Goal: Task Accomplishment & Management: Manage account settings

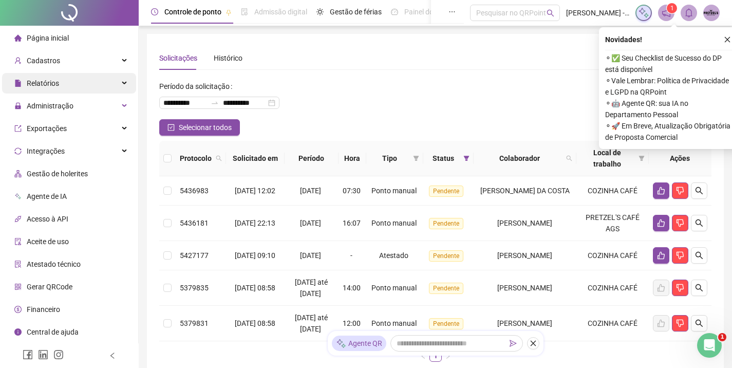
click at [123, 89] on div "Relatórios" at bounding box center [69, 83] width 134 height 21
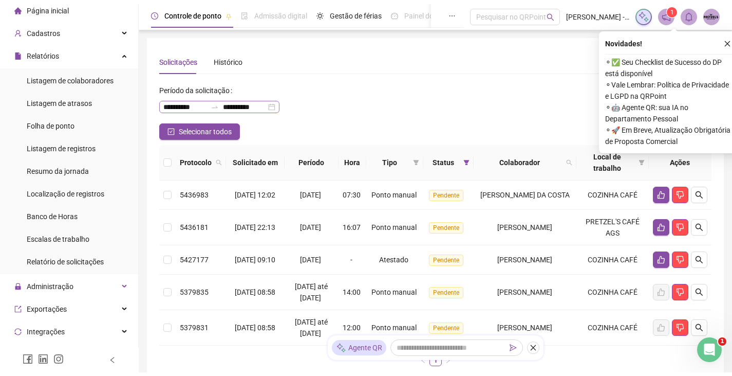
scroll to position [29, 0]
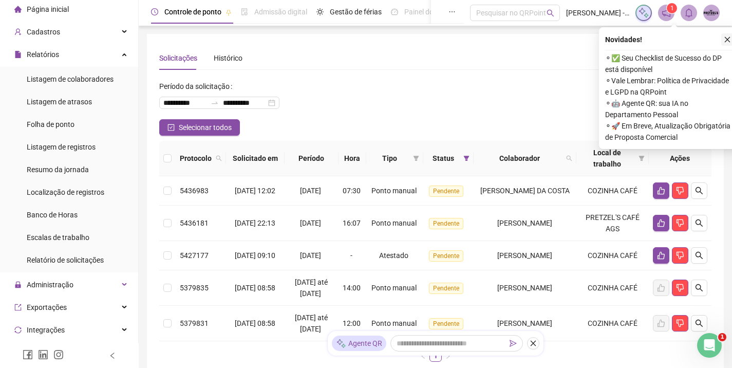
click at [727, 42] on icon "close" at bounding box center [727, 39] width 7 height 7
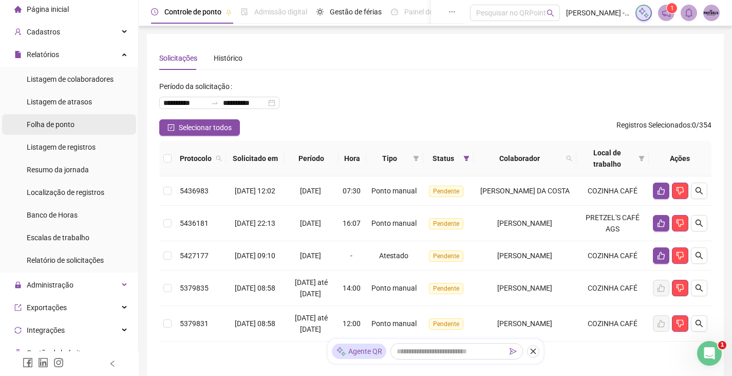
click at [85, 127] on li "Folha de ponto" at bounding box center [69, 124] width 134 height 21
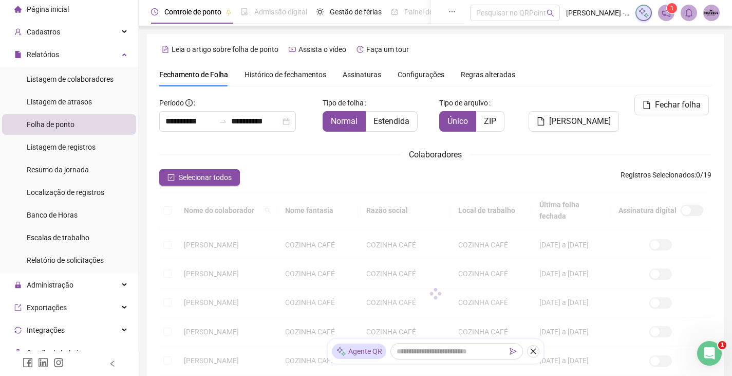
scroll to position [17, 0]
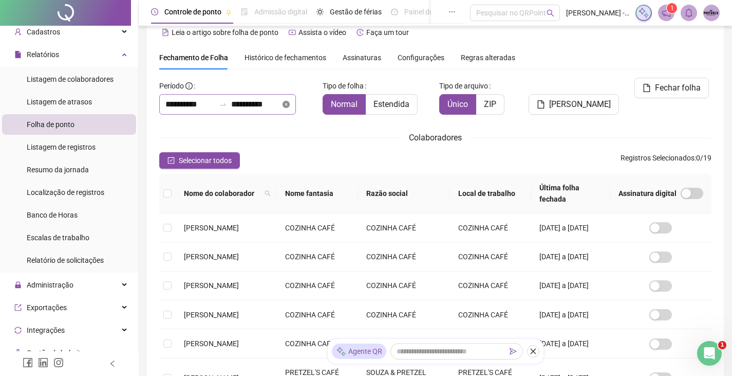
click at [290, 105] on icon "close-circle" at bounding box center [286, 104] width 7 height 7
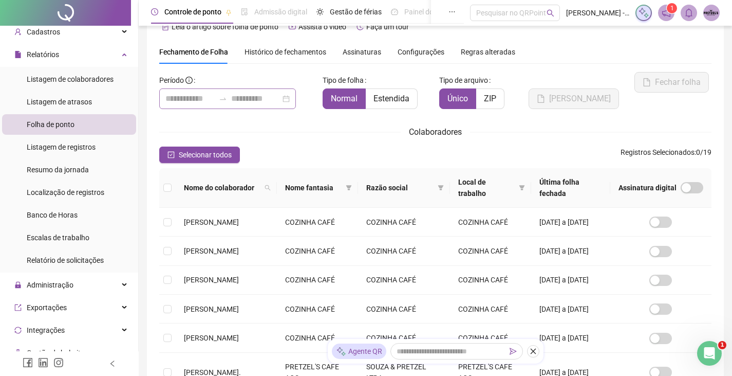
click at [296, 100] on div at bounding box center [227, 98] width 137 height 21
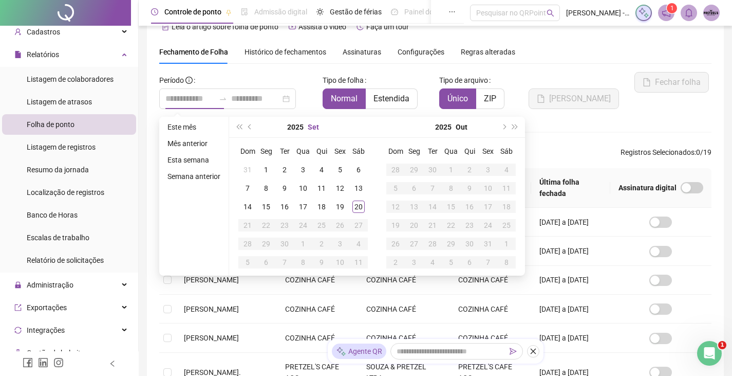
click at [311, 129] on button "Set" at bounding box center [313, 127] width 11 height 21
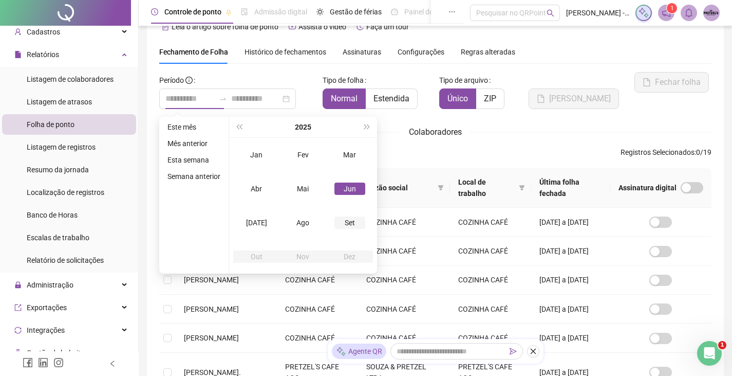
type input "**********"
click at [349, 220] on div "Set" at bounding box center [350, 222] width 31 height 12
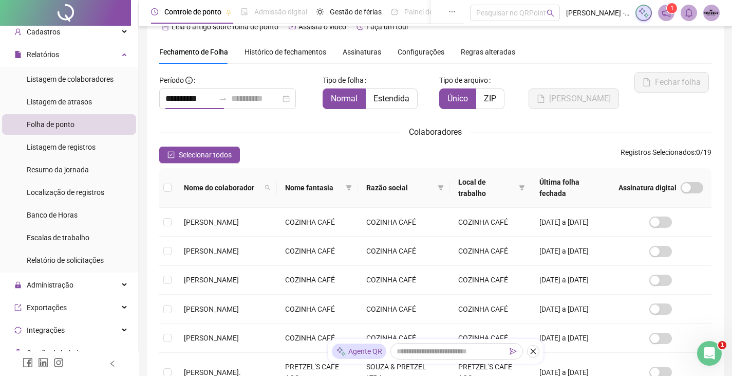
click at [575, 132] on div "Colaboradores" at bounding box center [435, 131] width 552 height 13
click at [290, 99] on icon "close-circle" at bounding box center [286, 98] width 7 height 7
click at [296, 99] on div at bounding box center [227, 98] width 137 height 21
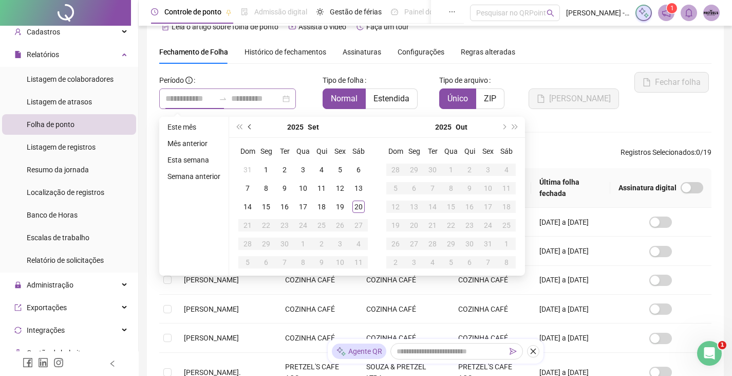
click at [250, 126] on span "prev-year" at bounding box center [250, 126] width 5 height 5
type input "**********"
click at [341, 174] on div "1" at bounding box center [340, 169] width 12 height 12
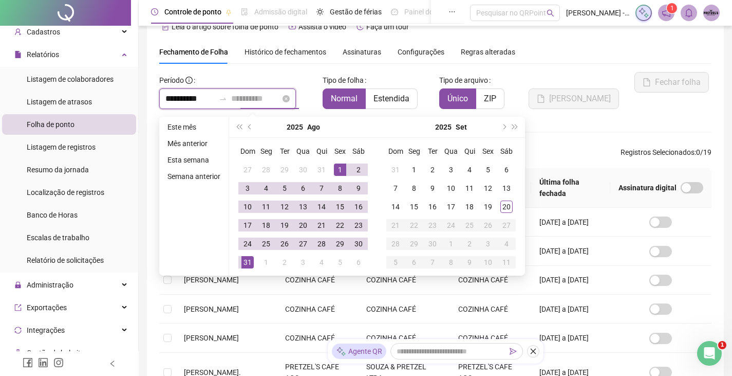
type input "**********"
click at [251, 258] on div "31" at bounding box center [248, 262] width 12 height 12
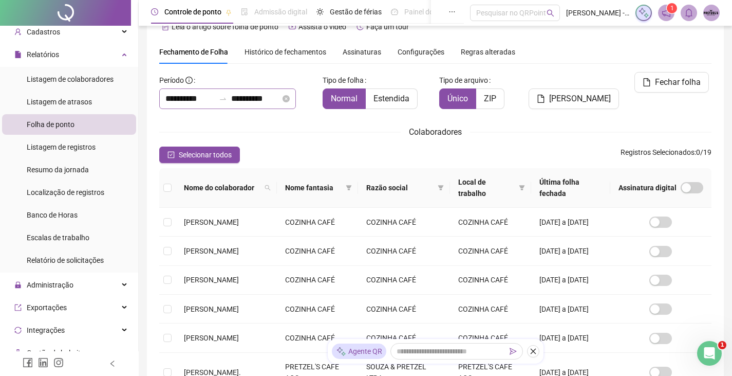
click at [563, 120] on div "**********" at bounding box center [435, 317] width 552 height 490
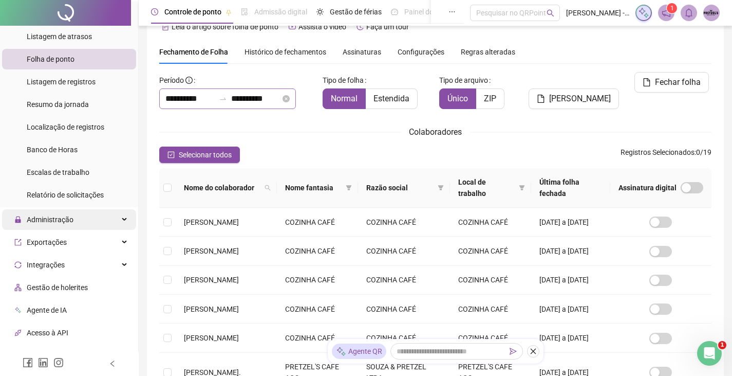
scroll to position [98, 0]
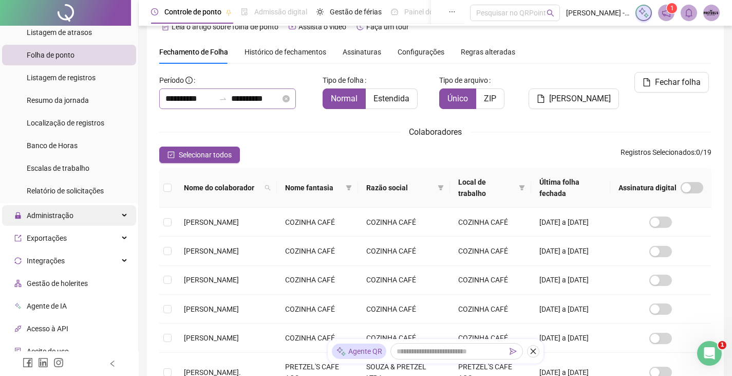
click at [123, 215] on icon at bounding box center [125, 215] width 5 height 0
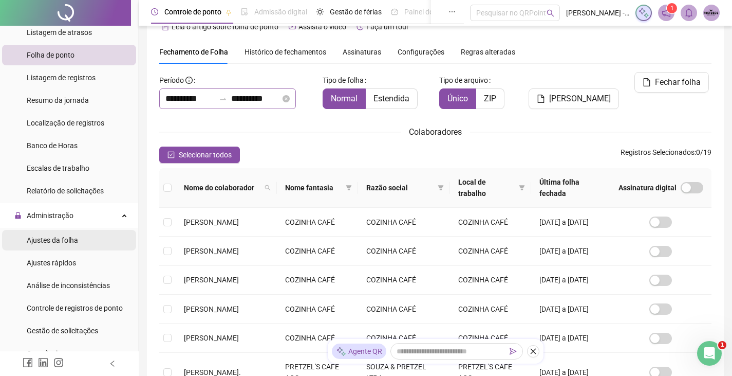
click at [76, 245] on div "Ajustes da folha" at bounding box center [52, 240] width 51 height 21
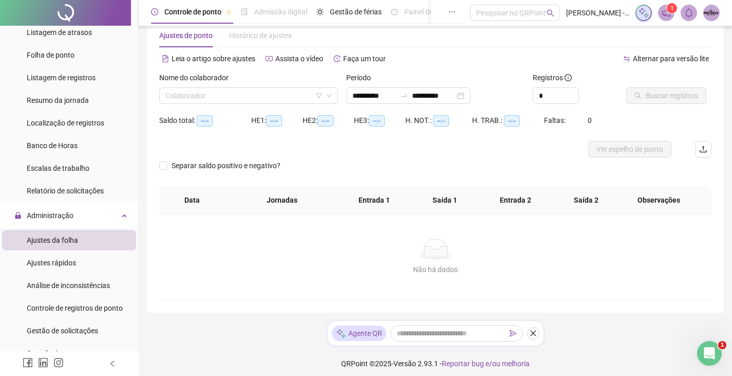
type input "**********"
click at [330, 95] on icon "down" at bounding box center [329, 96] width 6 height 6
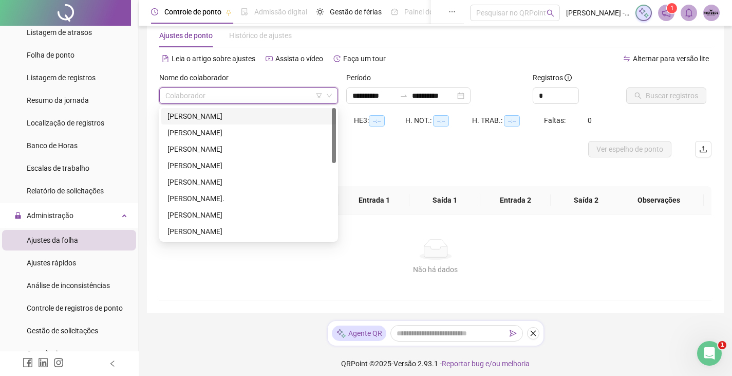
click at [275, 100] on input "search" at bounding box center [243, 95] width 157 height 15
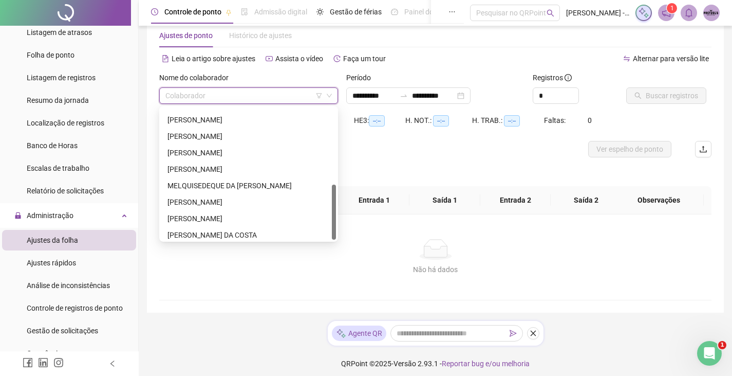
scroll to position [181, 0]
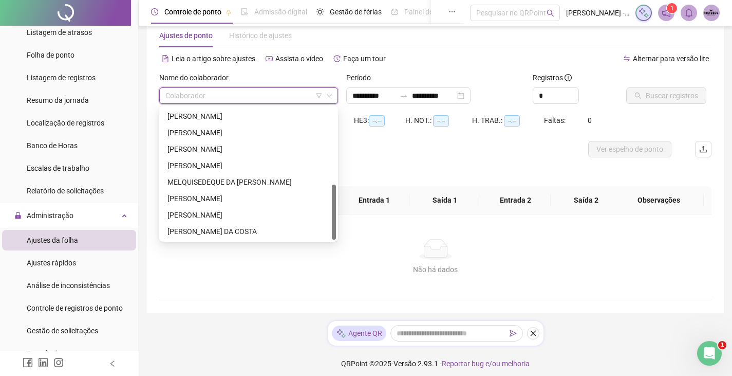
drag, startPoint x: 335, startPoint y: 138, endPoint x: 332, endPoint y: 227, distance: 89.4
click at [332, 227] on div at bounding box center [334, 211] width 4 height 55
click at [268, 230] on div "[PERSON_NAME] DA COSTA" at bounding box center [249, 231] width 162 height 11
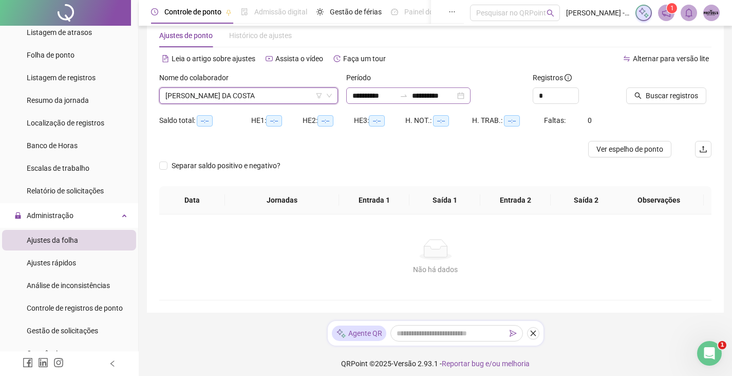
click at [471, 96] on div "**********" at bounding box center [408, 95] width 124 height 16
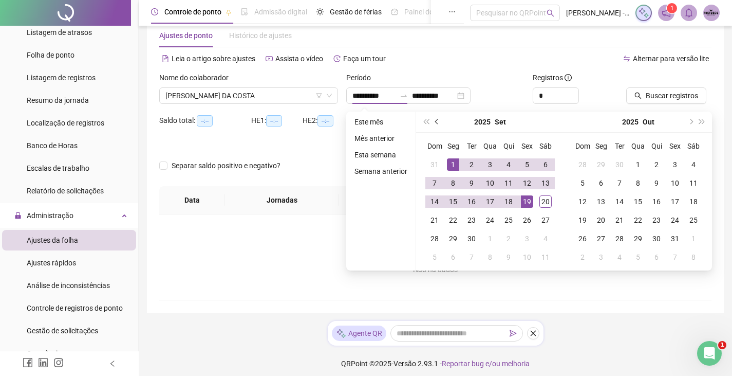
click at [436, 119] on span "prev-year" at bounding box center [437, 121] width 5 height 5
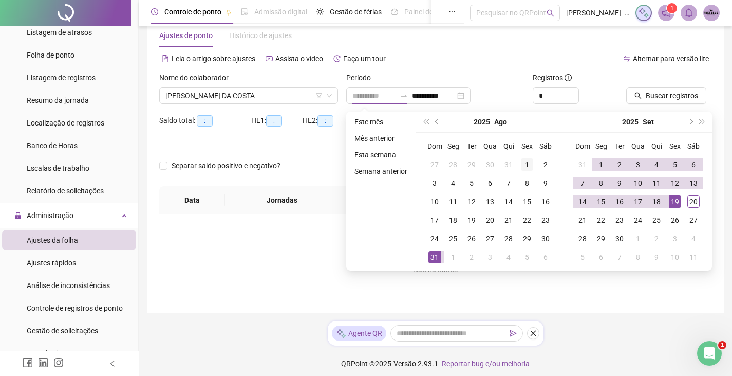
type input "**********"
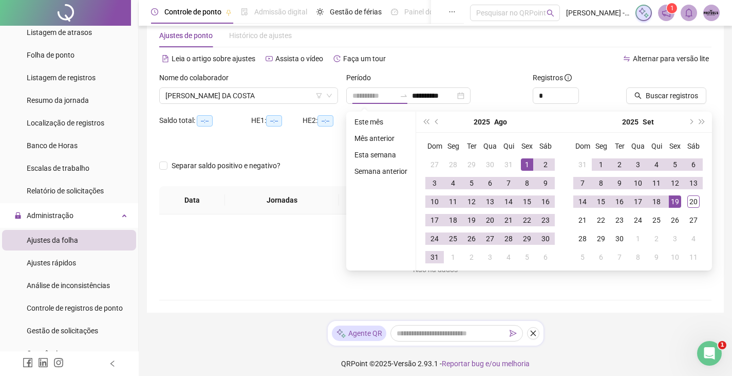
click at [526, 166] on div "1" at bounding box center [527, 164] width 12 height 12
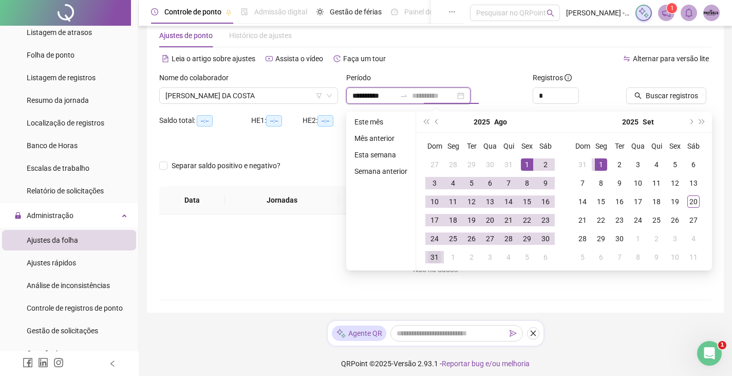
type input "**********"
click at [440, 255] on td "31" at bounding box center [435, 257] width 19 height 19
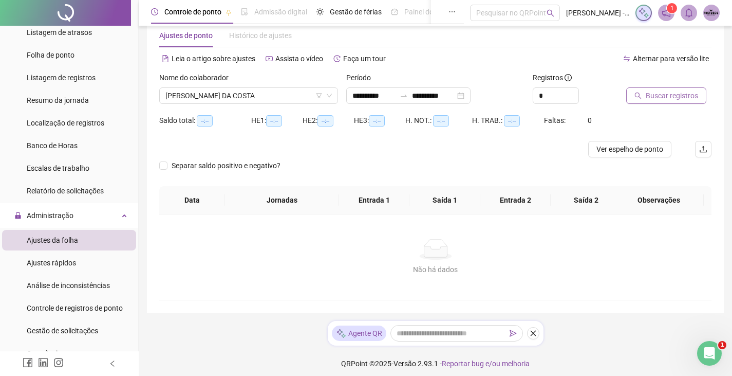
click at [670, 97] on span "Buscar registros" at bounding box center [672, 95] width 52 height 11
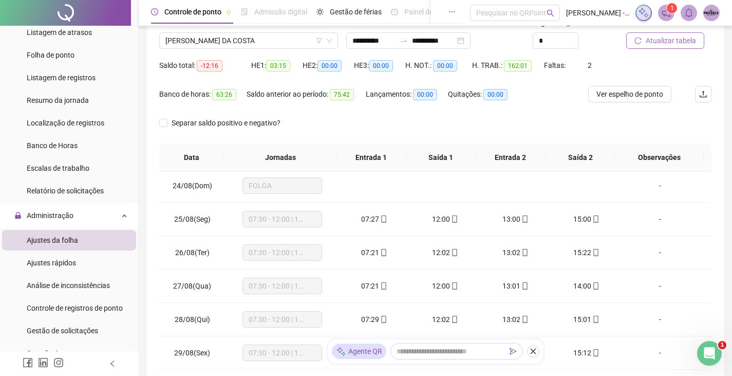
scroll to position [73, 0]
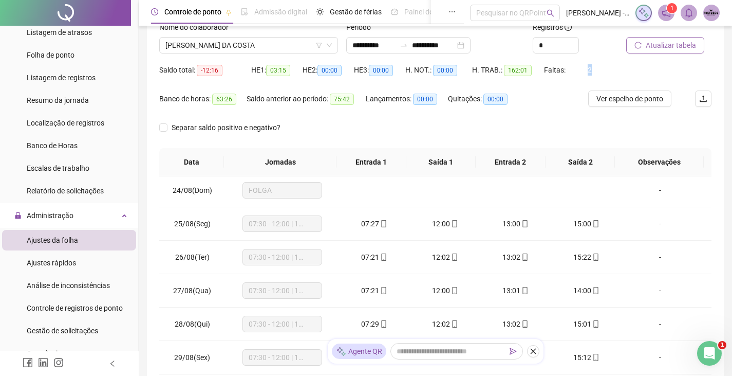
drag, startPoint x: 585, startPoint y: 67, endPoint x: 595, endPoint y: 68, distance: 10.3
click at [595, 68] on div "Saldo total: -12:16 HE 1: 03:15 HE 2: 00:00 HE 3: 00:00 H. NOT.: 00:00 H. TRAB.…" at bounding box center [435, 76] width 552 height 29
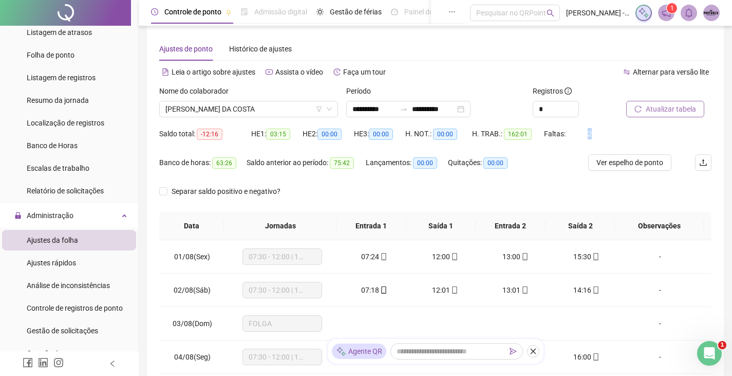
scroll to position [0, 0]
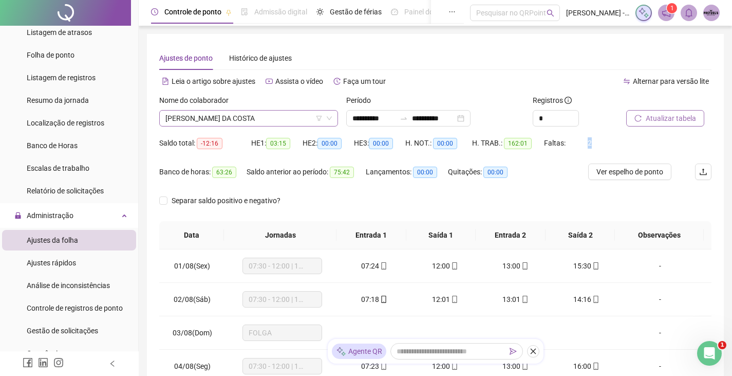
click at [330, 118] on icon "down" at bounding box center [329, 118] width 6 height 6
click at [471, 120] on div "**********" at bounding box center [408, 118] width 124 height 16
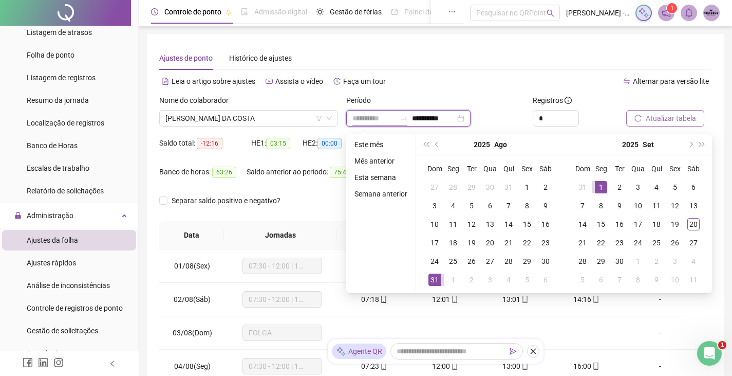
type input "**********"
click at [601, 181] on div "1" at bounding box center [601, 187] width 12 height 12
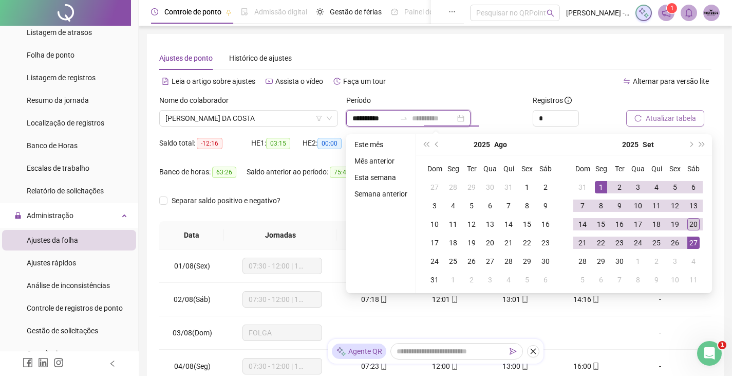
type input "**********"
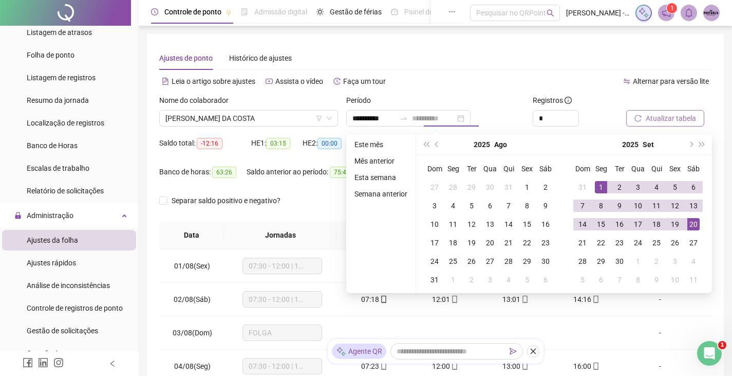
click at [689, 225] on div "20" at bounding box center [694, 224] width 12 height 12
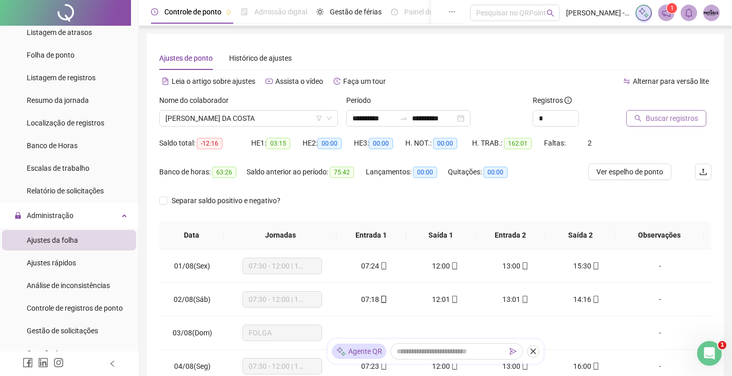
click at [661, 121] on span "Buscar registros" at bounding box center [672, 118] width 52 height 11
click at [651, 119] on span "Atualizar tabela" at bounding box center [671, 118] width 50 height 11
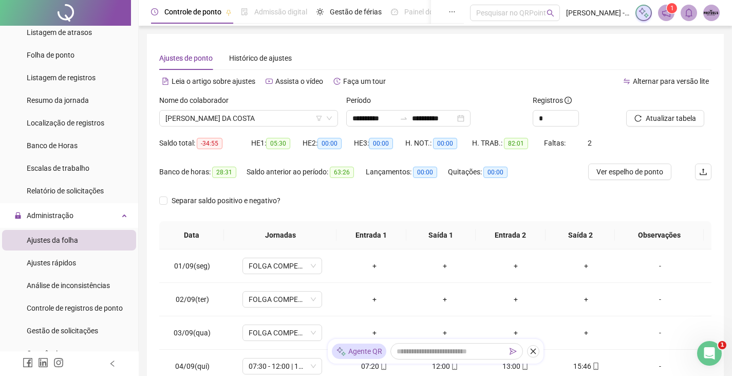
click at [607, 63] on div "Ajustes de ponto Histórico de ajustes" at bounding box center [435, 58] width 552 height 24
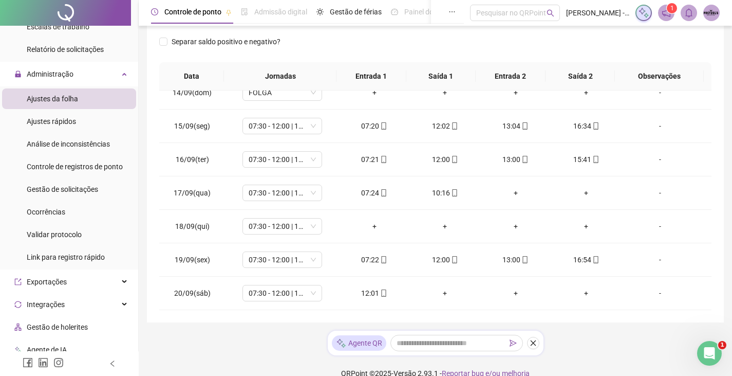
scroll to position [174, 0]
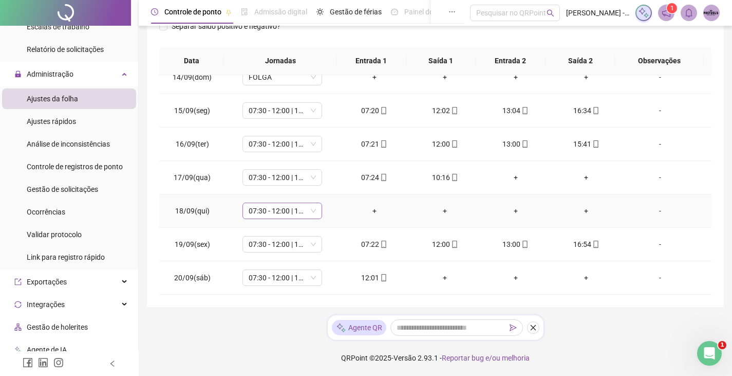
click at [312, 213] on span "07:30 - 12:00 | 13:00 - 16:00" at bounding box center [282, 210] width 67 height 15
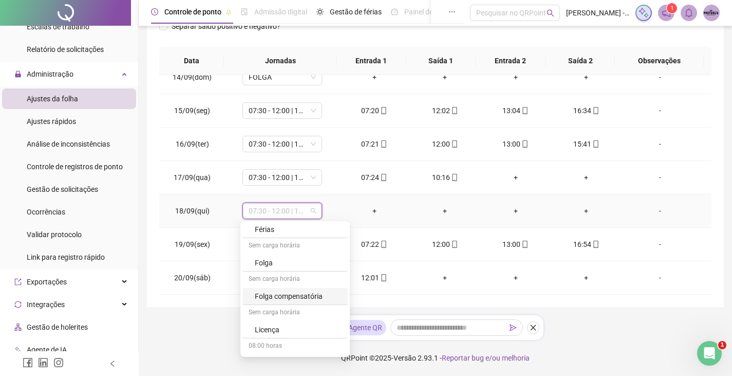
scroll to position [937, 0]
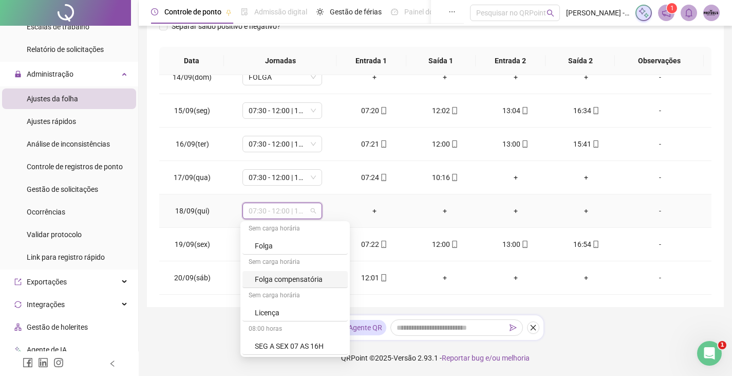
click at [324, 280] on div "Folga compensatória" at bounding box center [298, 278] width 87 height 11
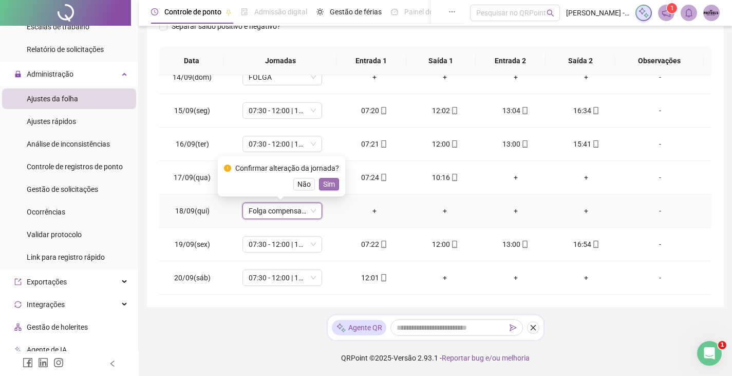
click at [330, 184] on span "Sim" at bounding box center [329, 183] width 12 height 11
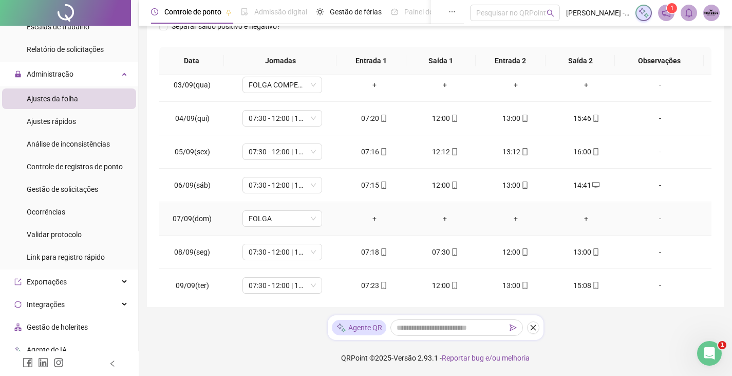
scroll to position [103, 0]
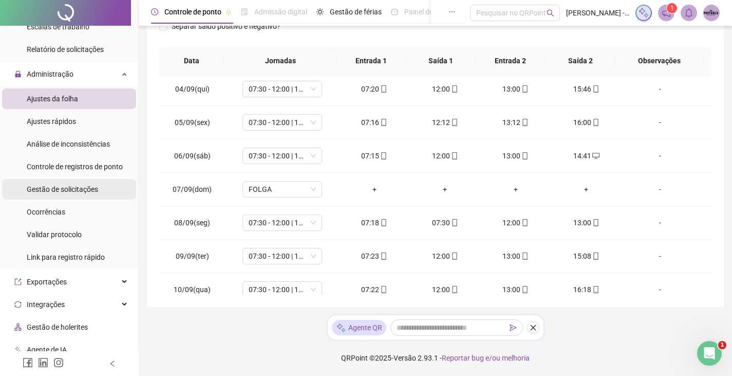
click at [85, 189] on span "Gestão de solicitações" at bounding box center [62, 189] width 71 height 8
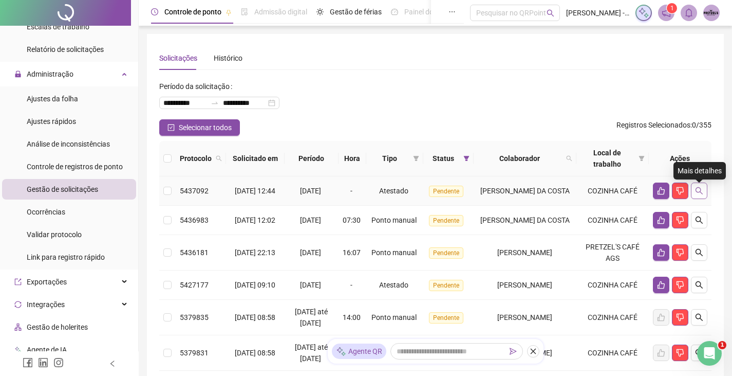
click at [695, 195] on icon "search" at bounding box center [699, 191] width 8 height 8
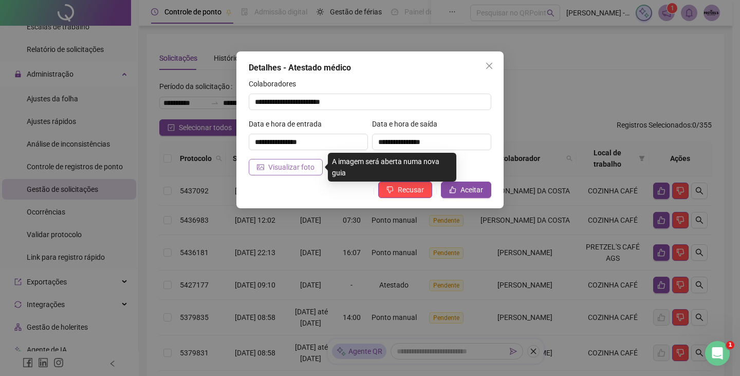
click at [302, 168] on span "Visualizar foto" at bounding box center [291, 166] width 46 height 11
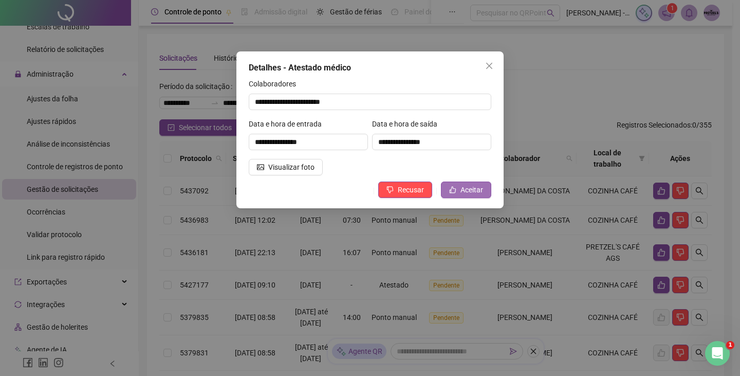
click at [469, 186] on span "Aceitar" at bounding box center [471, 189] width 23 height 11
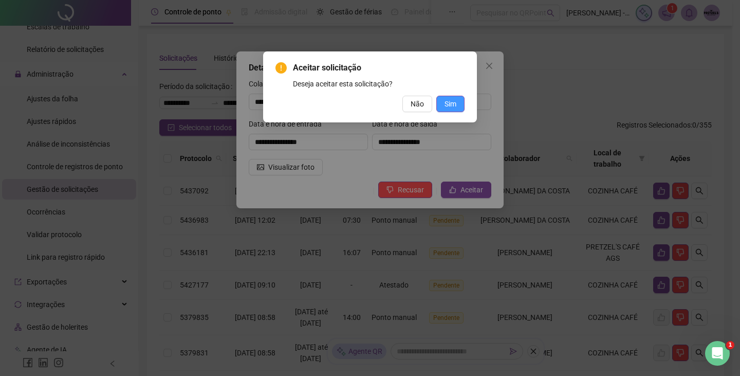
click at [451, 102] on span "Sim" at bounding box center [451, 103] width 12 height 11
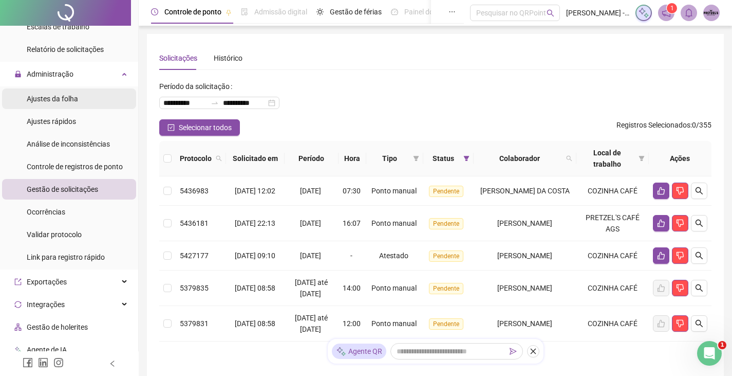
click at [85, 99] on li "Ajustes da folha" at bounding box center [69, 98] width 134 height 21
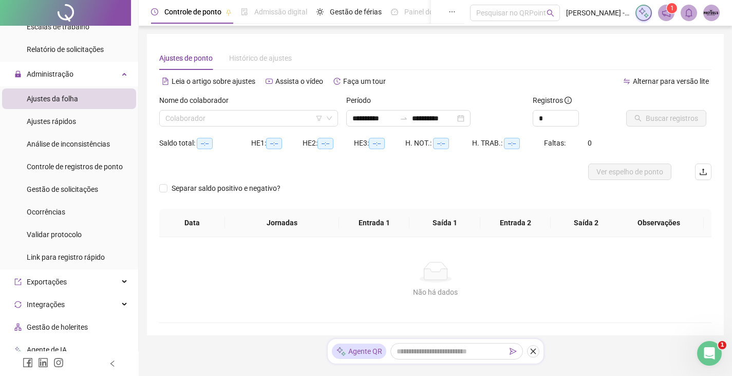
type input "**********"
click at [310, 119] on input "search" at bounding box center [243, 117] width 157 height 15
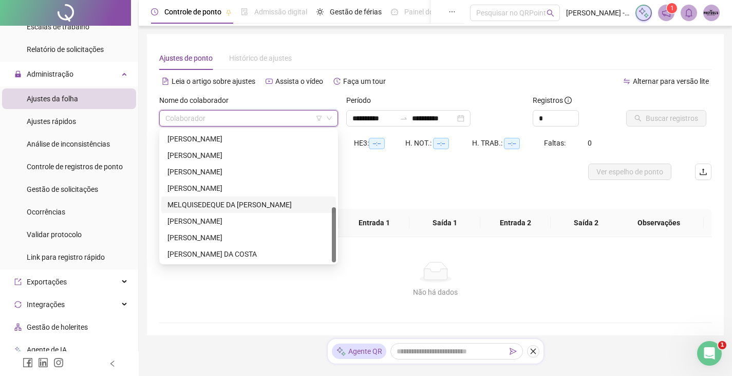
scroll to position [28, 0]
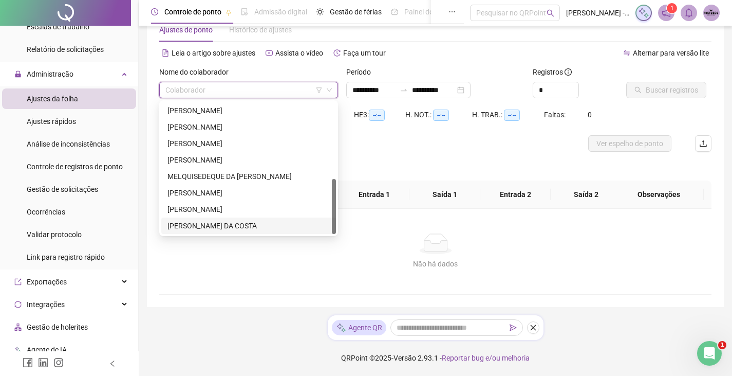
click at [270, 223] on div "[PERSON_NAME] DA COSTA" at bounding box center [249, 225] width 162 height 11
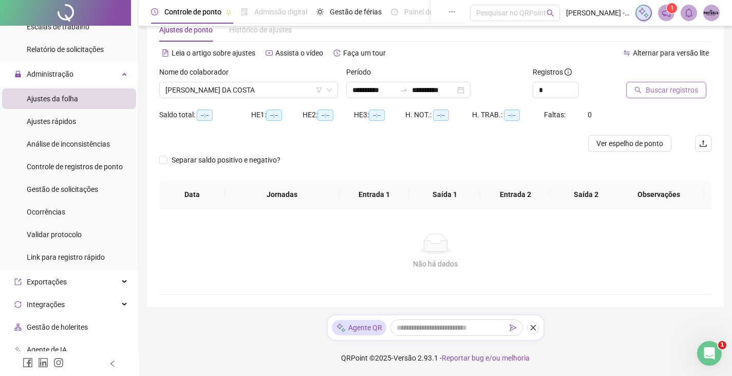
click at [667, 95] on span "Buscar registros" at bounding box center [672, 89] width 52 height 11
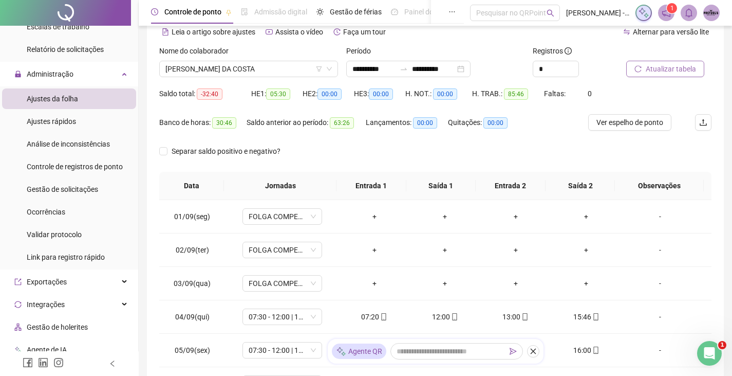
scroll to position [20, 0]
